Goal: Check status: Check status

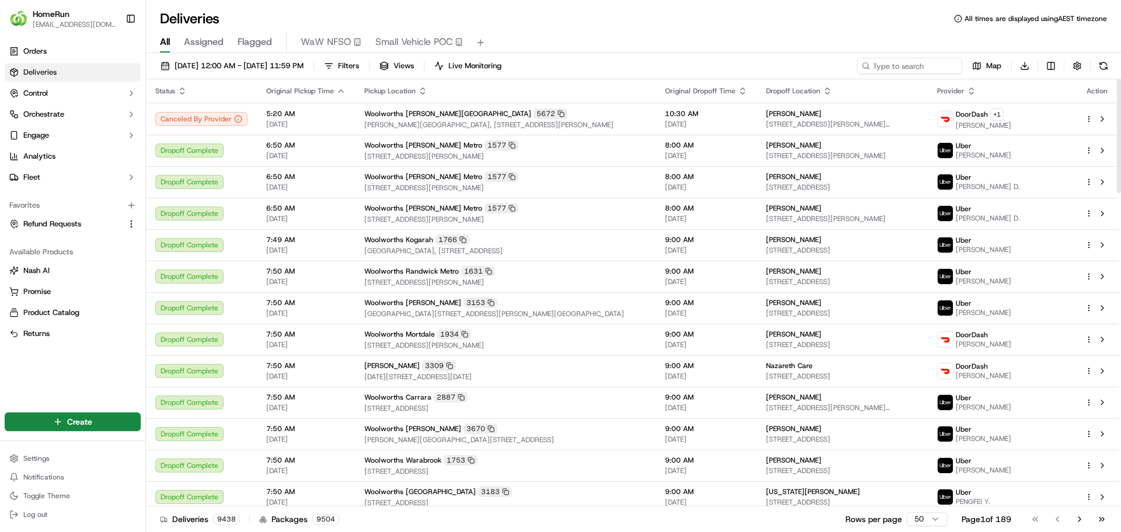
click at [931, 57] on div "[DATE] 12:00 AM - [DATE] 11:59 PM Filters Views Live Monitoring Map Download St…" at bounding box center [633, 294] width 975 height 482
click at [922, 71] on input at bounding box center [892, 66] width 140 height 16
paste input "270001643"
type input "270001643"
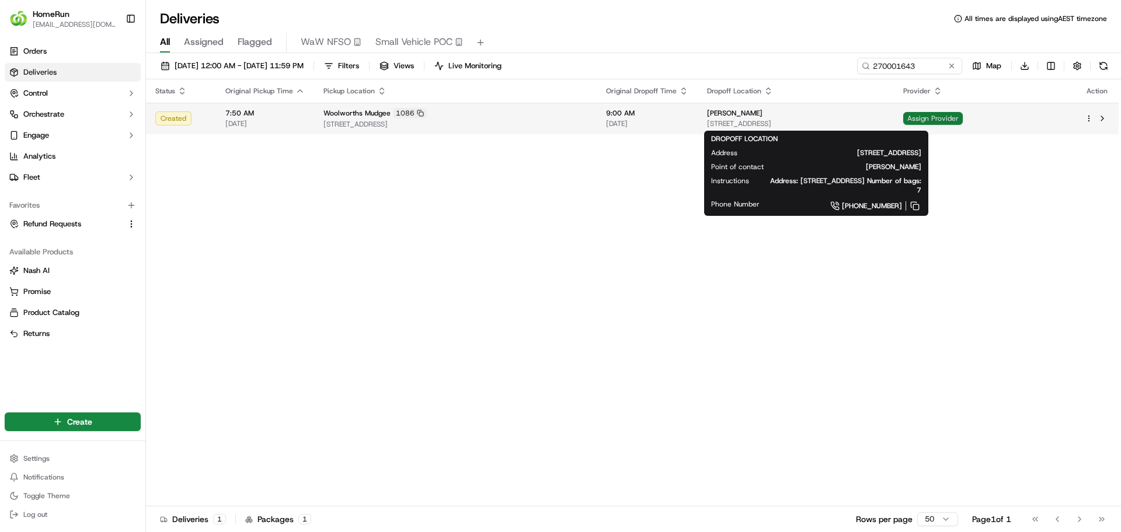
click at [963, 117] on span "Assign Provider" at bounding box center [933, 118] width 60 height 13
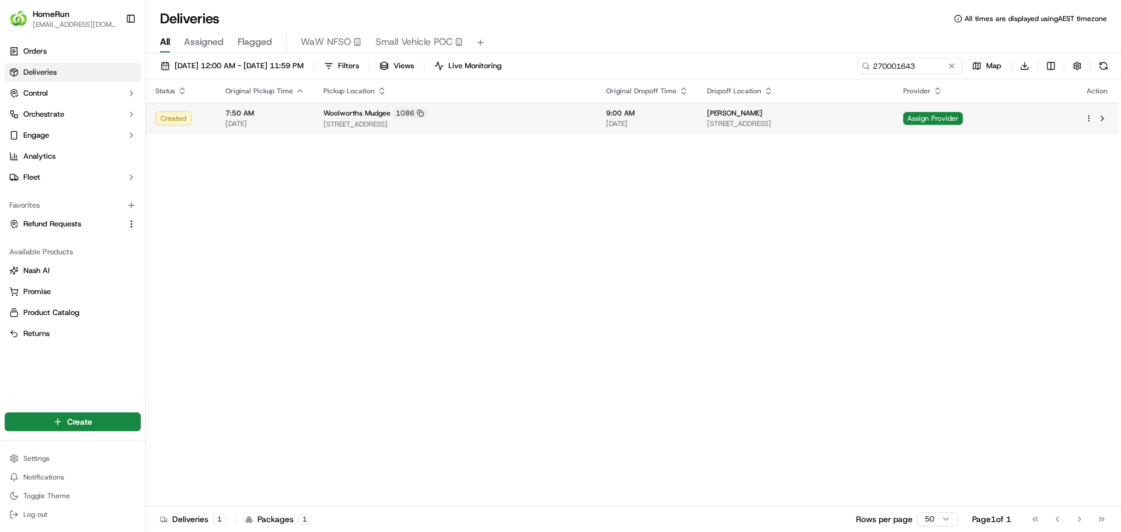
click at [581, 109] on td "Woolworths Mudgee 1086 88 Mortimer Street, Mudgee, NSW 2850, AU" at bounding box center [455, 119] width 283 height 32
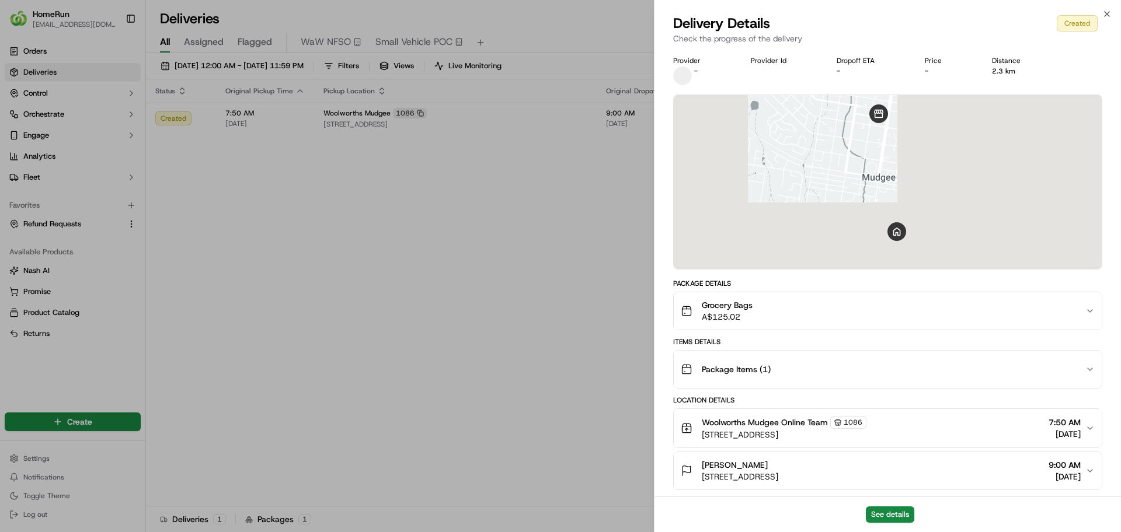
click at [880, 504] on div "See details" at bounding box center [887, 515] width 466 height 36
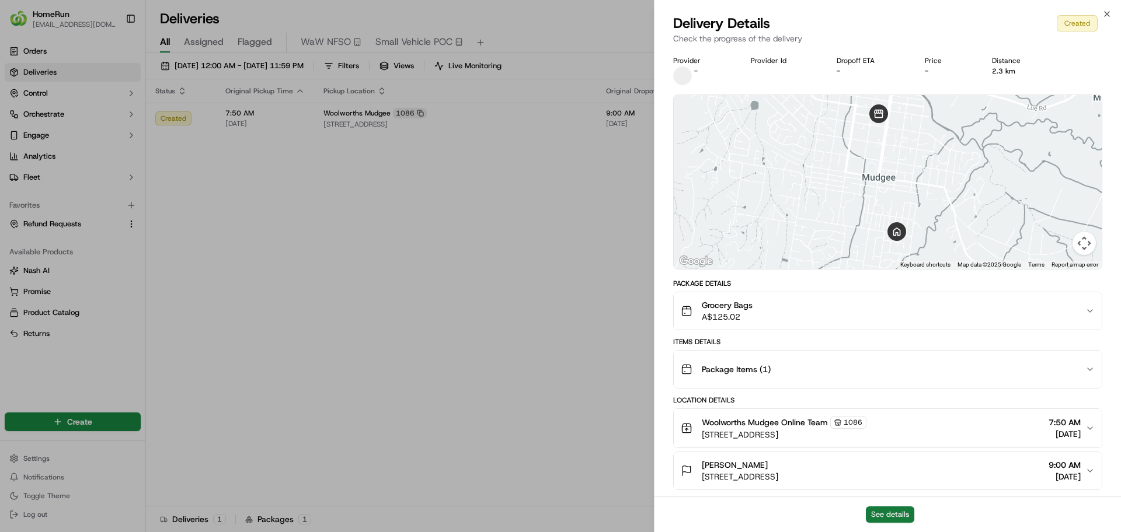
click at [885, 511] on button "See details" at bounding box center [890, 515] width 48 height 16
